Goal: Check status

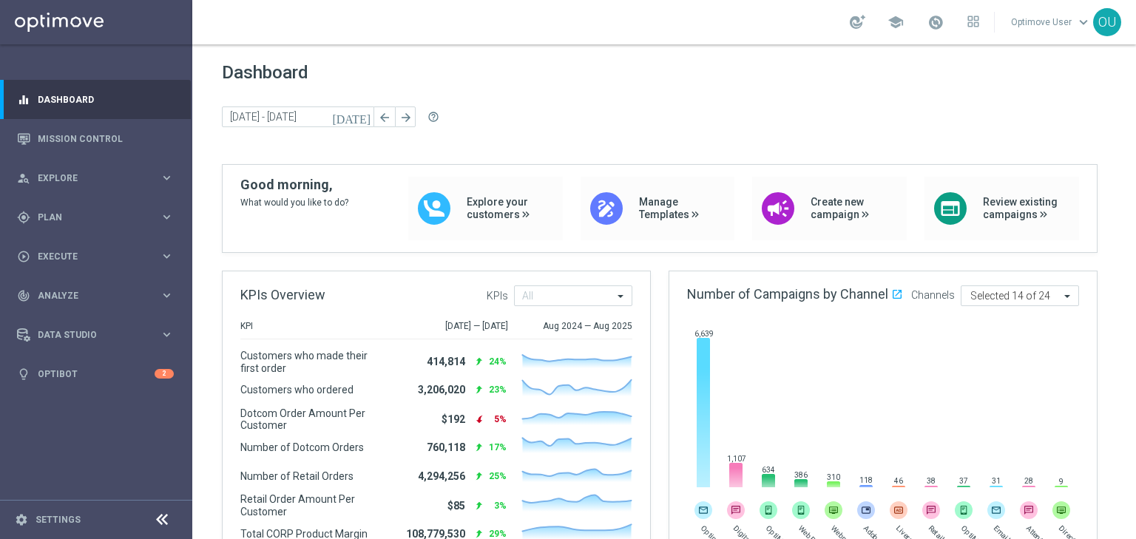
click at [719, 95] on div "Dashboard today 01 Jul 2025 - 31 Jul 2025 arrow_back arrow_forward help_outline" at bounding box center [664, 113] width 885 height 102
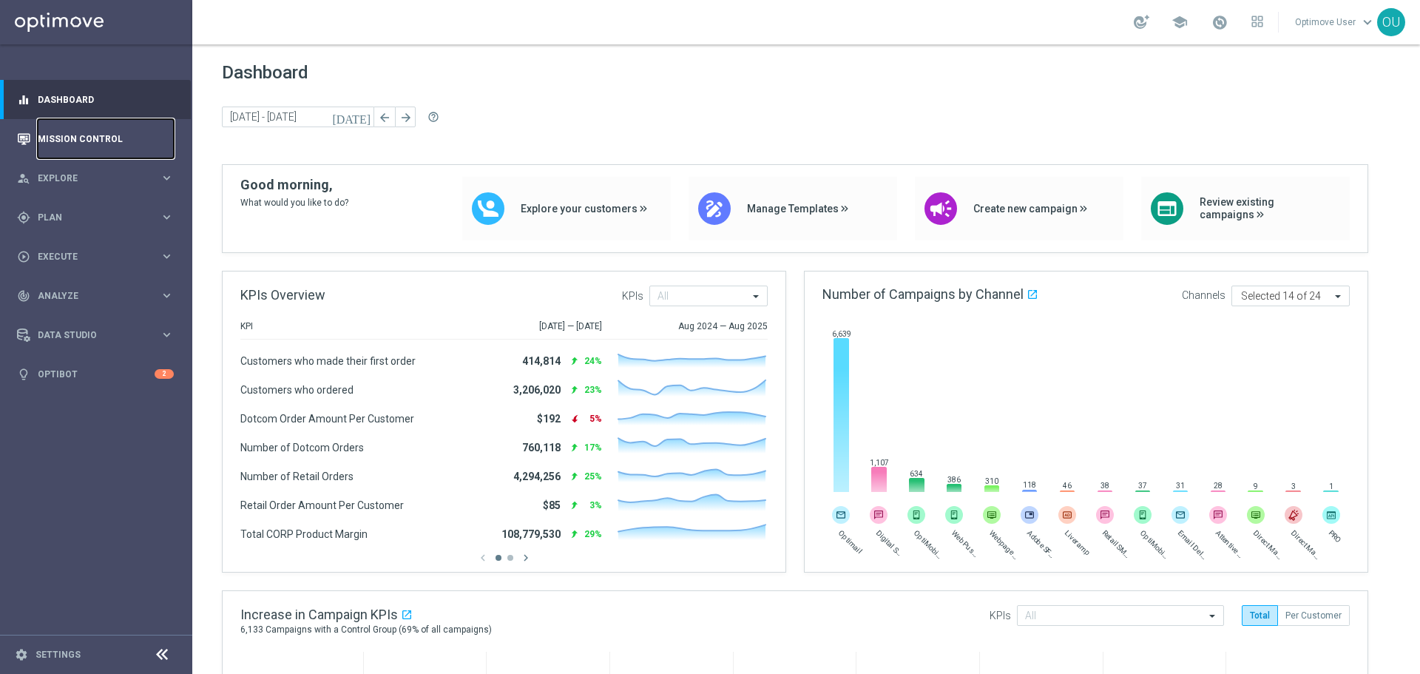
click at [152, 149] on link "Mission Control" at bounding box center [106, 138] width 136 height 39
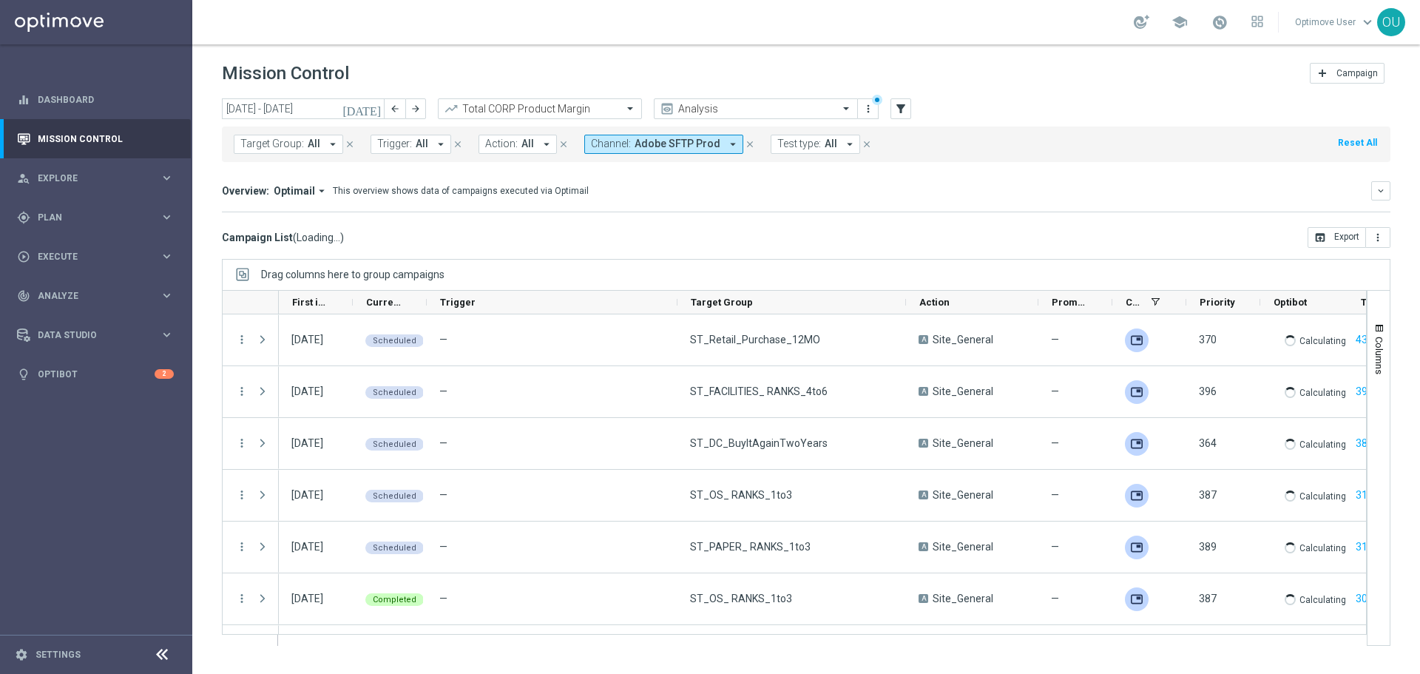
click at [628, 133] on div "Target Group: All arrow_drop_down close Trigger: All arrow_drop_down close Acti…" at bounding box center [806, 144] width 1169 height 36
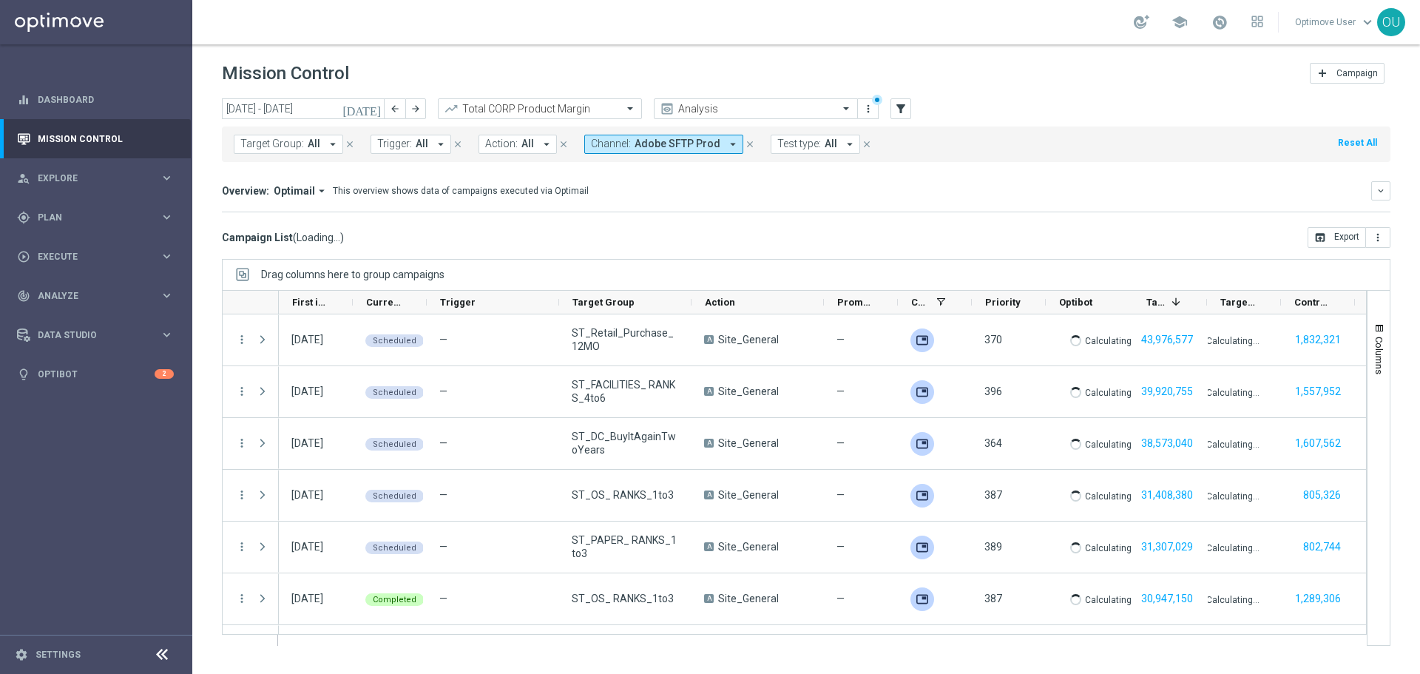
click at [596, 144] on span "Channel:" at bounding box center [611, 144] width 40 height 13
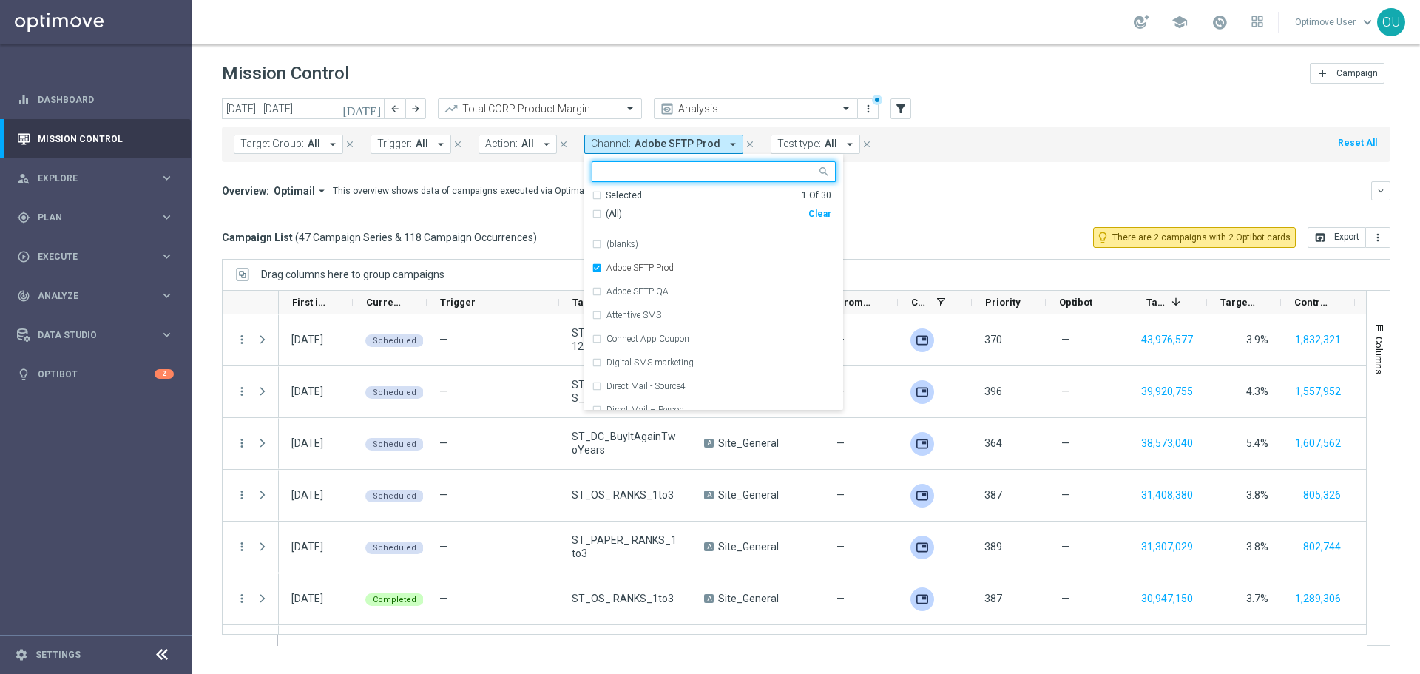
click at [592, 210] on div "(All)" at bounding box center [700, 214] width 217 height 13
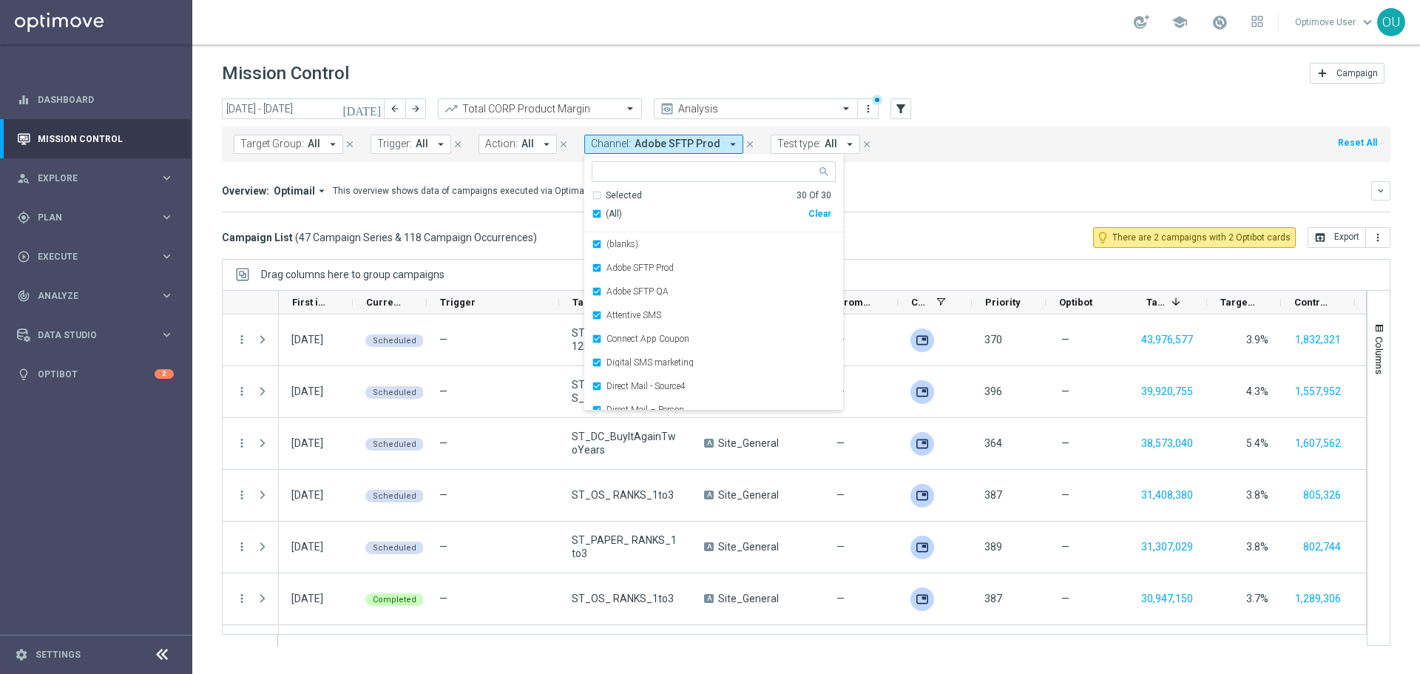
click at [931, 192] on div "Overview: Optimail arrow_drop_down This overview shows data of campaigns execut…" at bounding box center [796, 190] width 1149 height 13
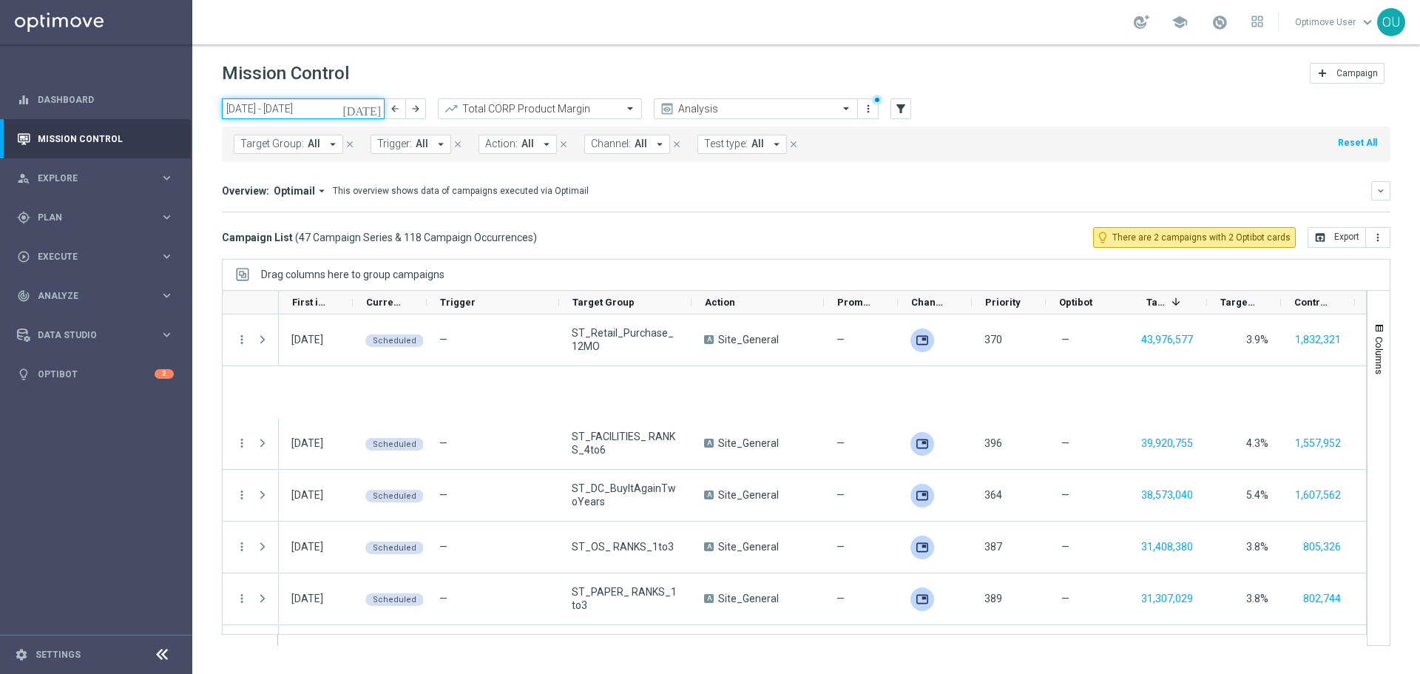
click at [303, 109] on input "01 Jul 2025 - 31 Jul 2025" at bounding box center [303, 108] width 163 height 21
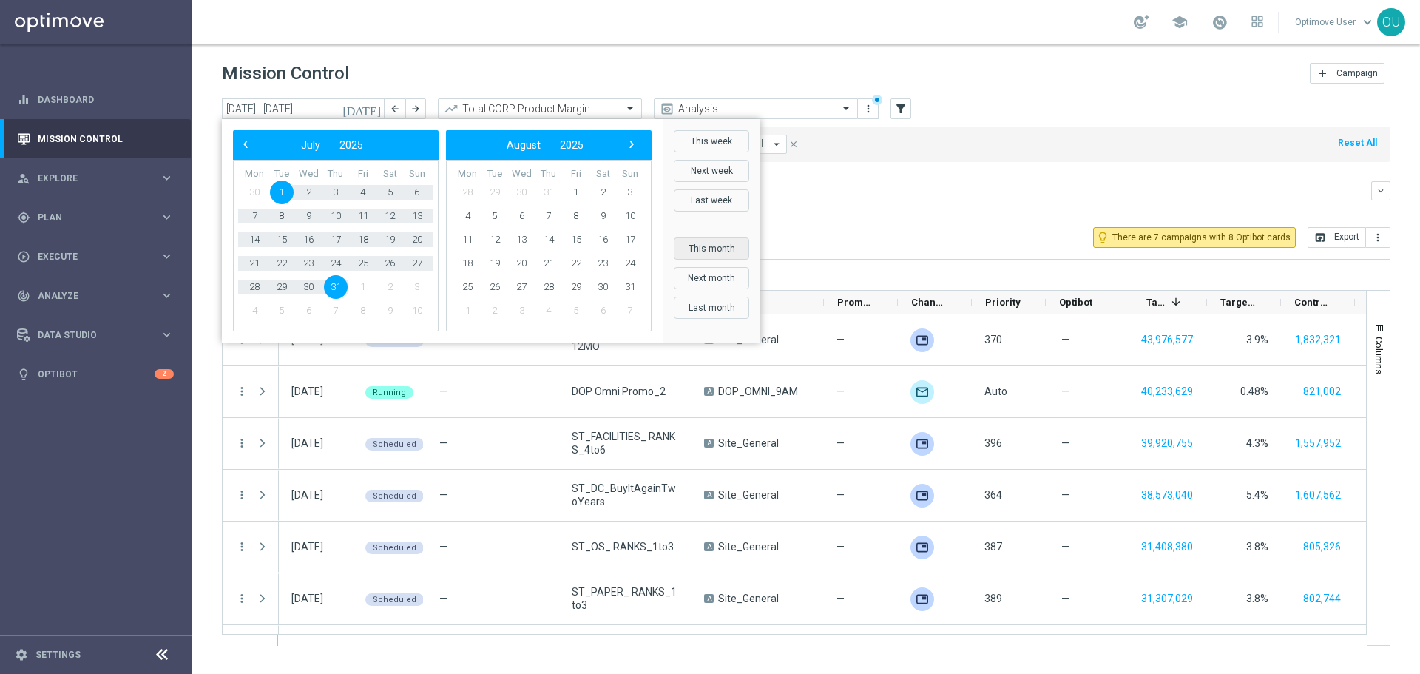
click at [736, 251] on button "This month" at bounding box center [711, 248] width 75 height 22
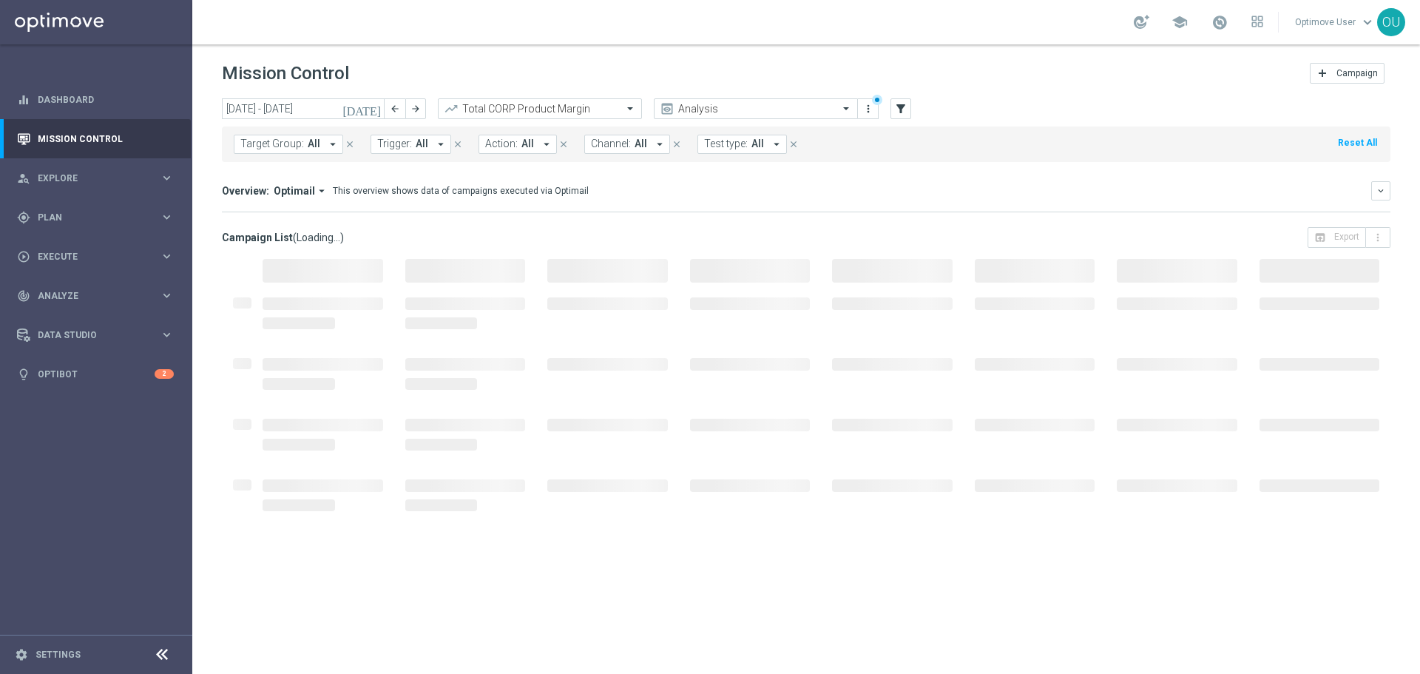
type input "01 Sep 2025 - 30 Sep 2025"
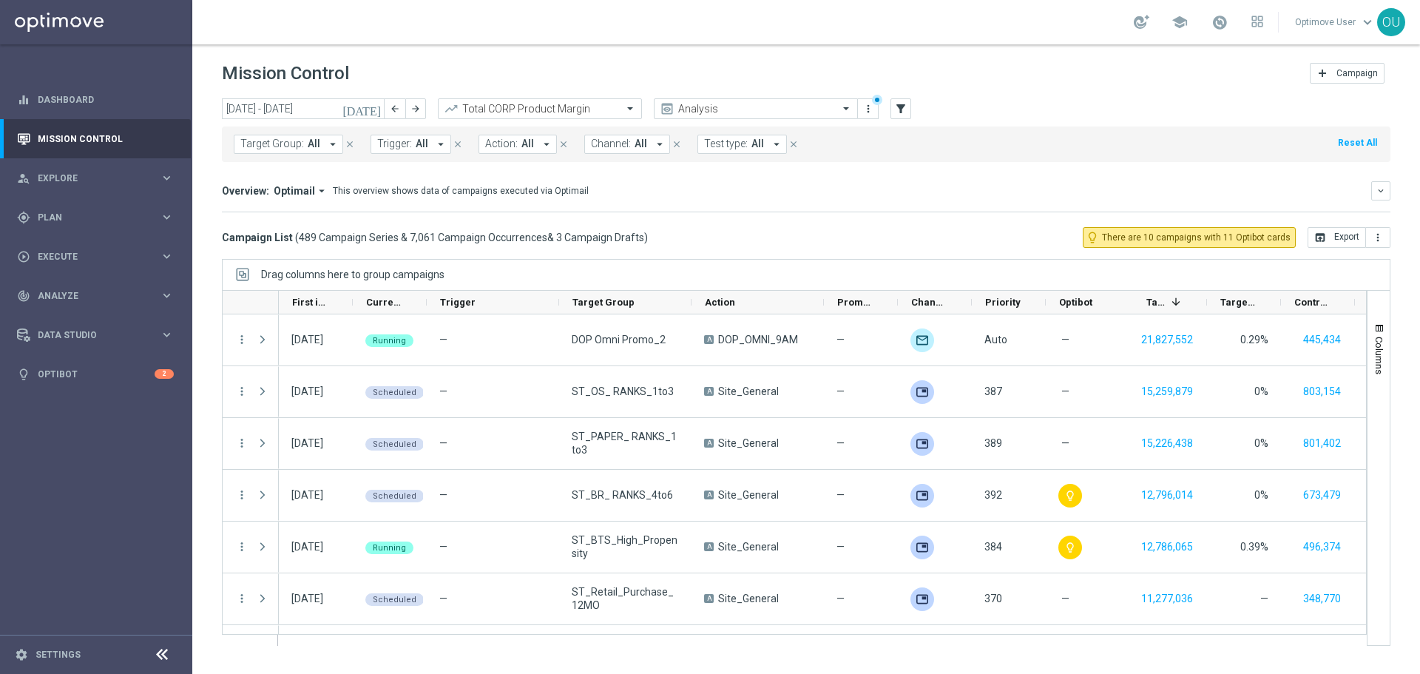
click at [169, 538] on icon at bounding box center [162, 655] width 18 height 18
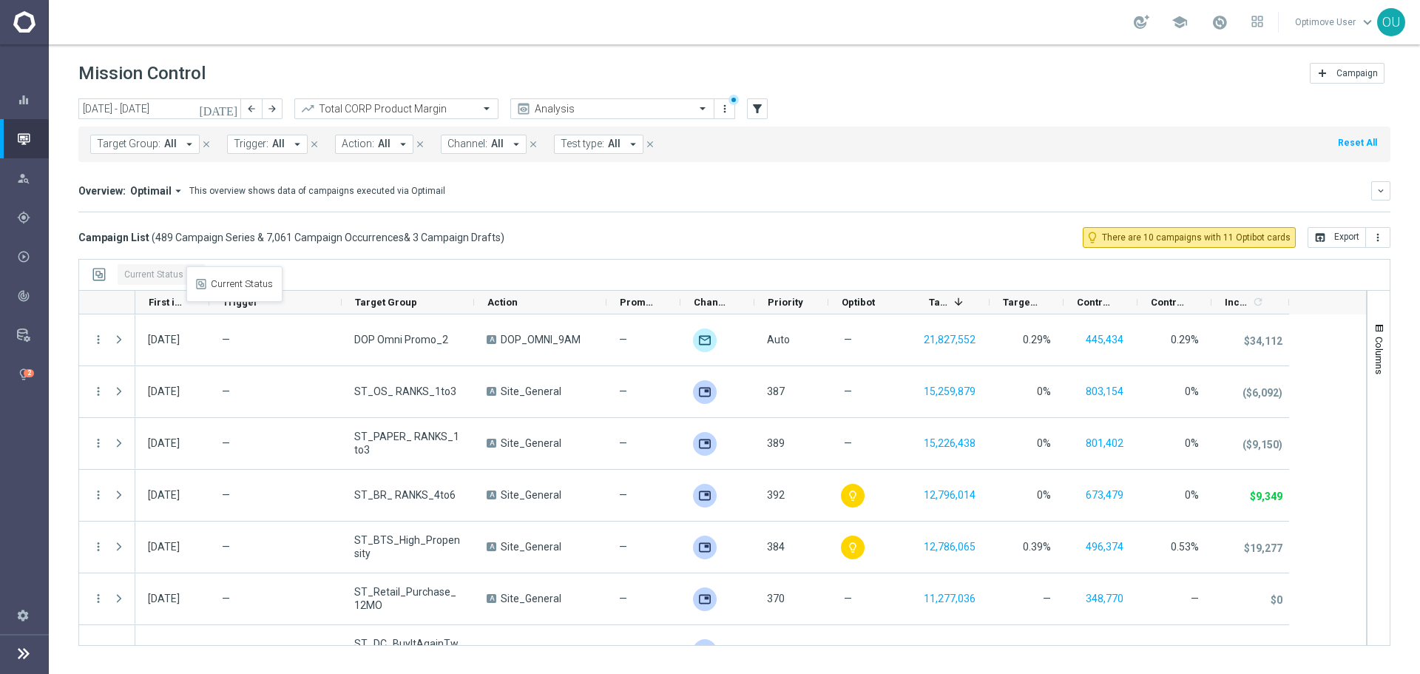
drag, startPoint x: 246, startPoint y: 299, endPoint x: 194, endPoint y: 275, distance: 56.9
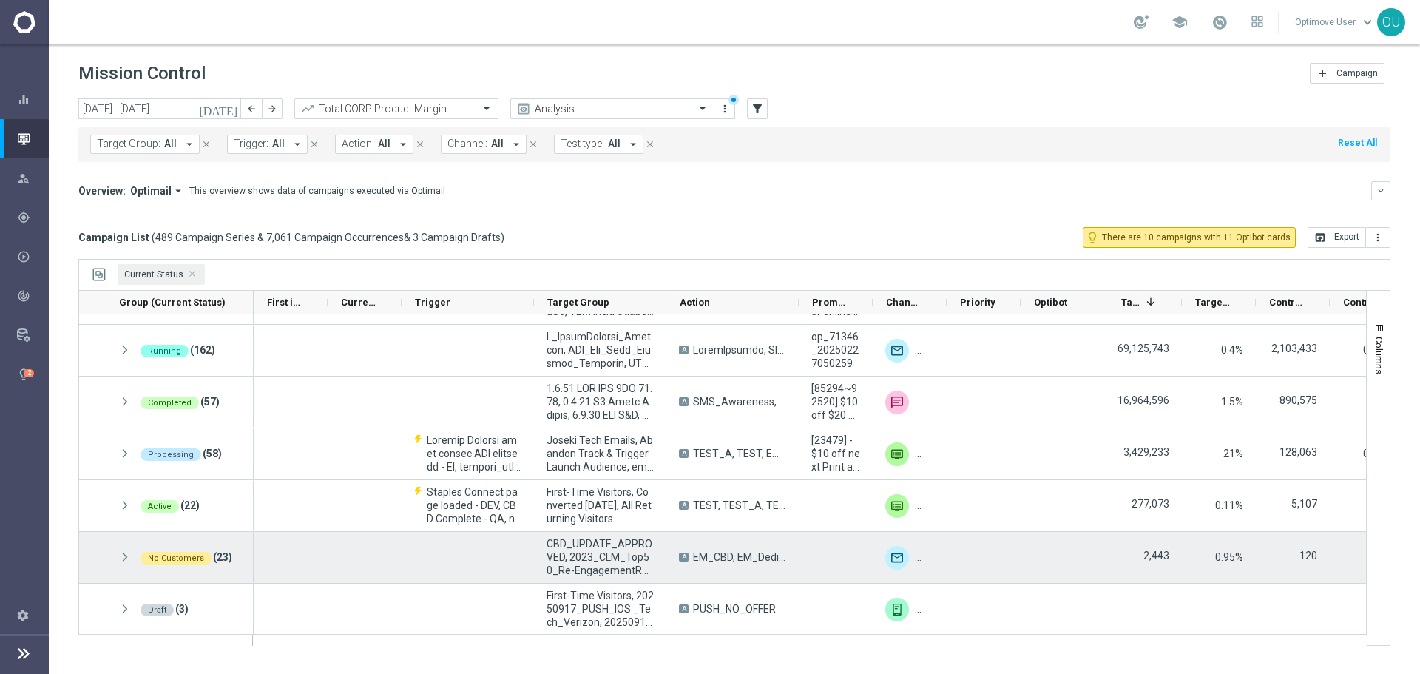
scroll to position [43, 0]
click at [119, 538] on span at bounding box center [124, 556] width 13 height 13
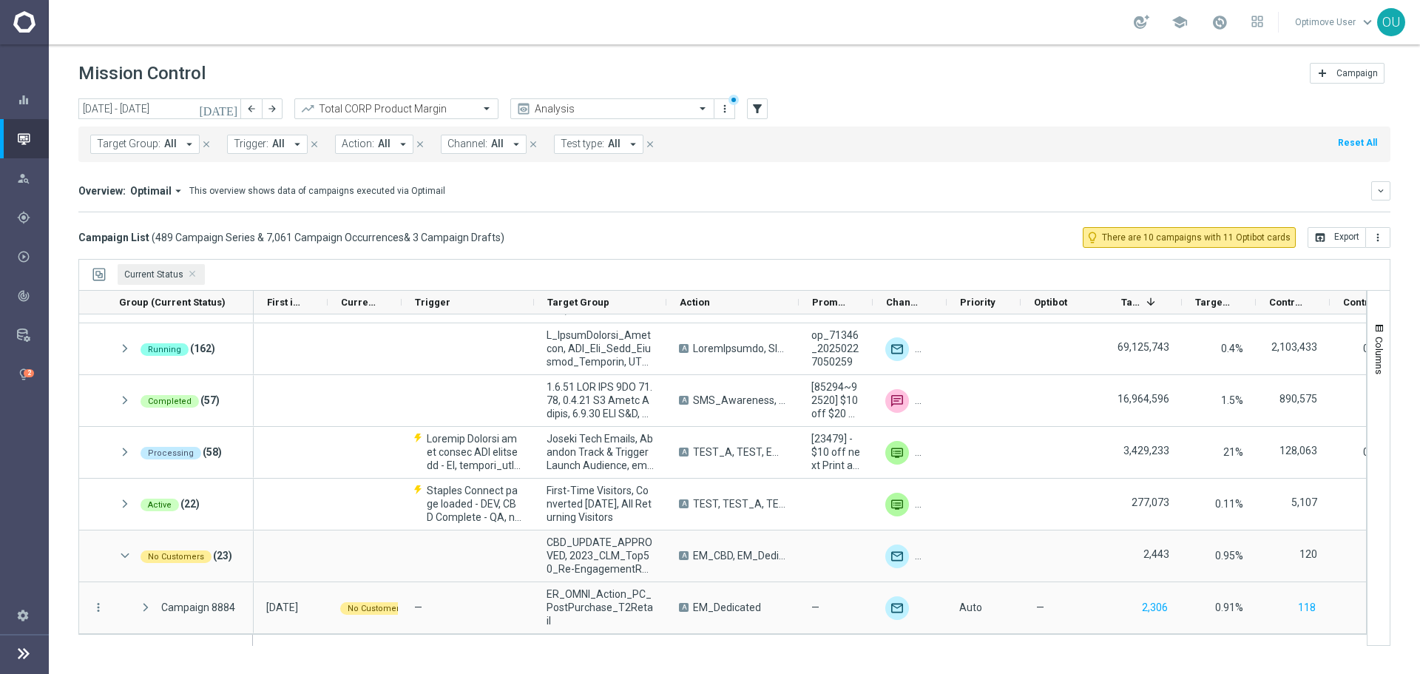
scroll to position [265, 0]
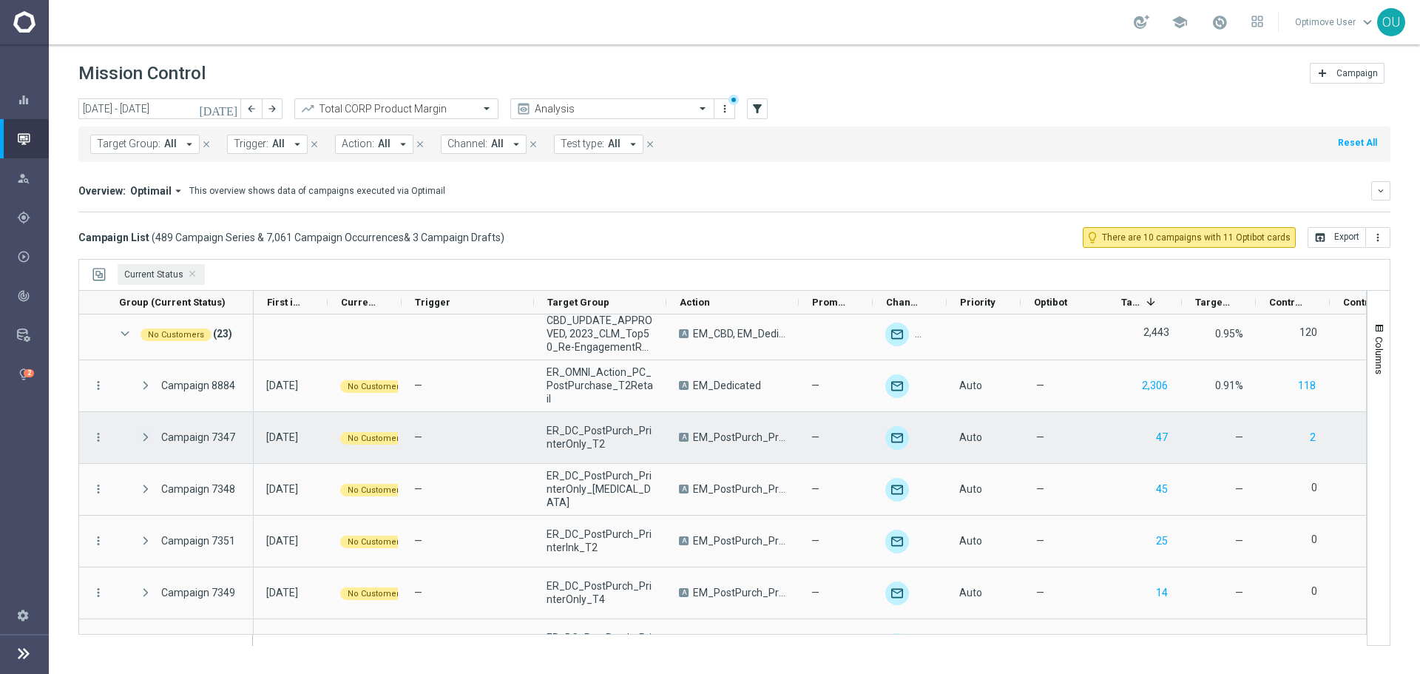
click at [146, 435] on span at bounding box center [145, 437] width 13 height 13
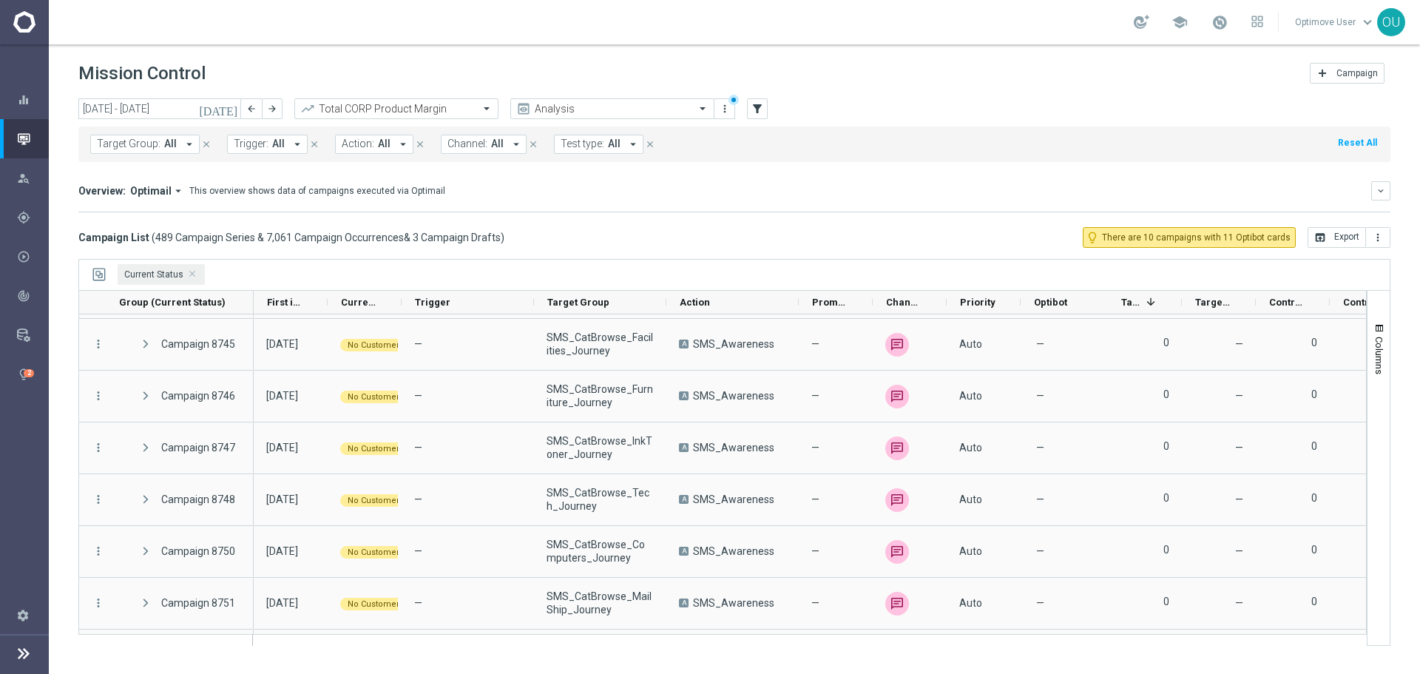
scroll to position [1503, 0]
